Goal: Transaction & Acquisition: Book appointment/travel/reservation

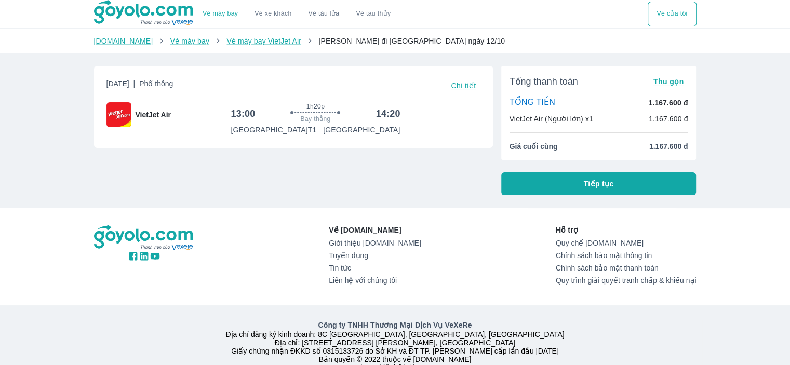
click at [568, 187] on button "Tiếp tục" at bounding box center [598, 183] width 195 height 23
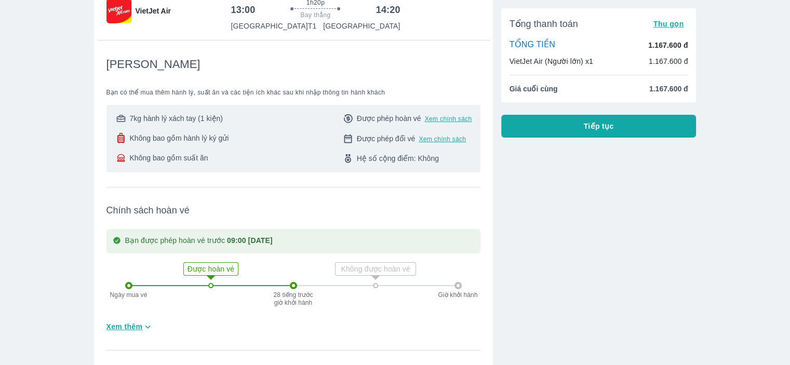
scroll to position [52, 0]
